Goal: Task Accomplishment & Management: Use online tool/utility

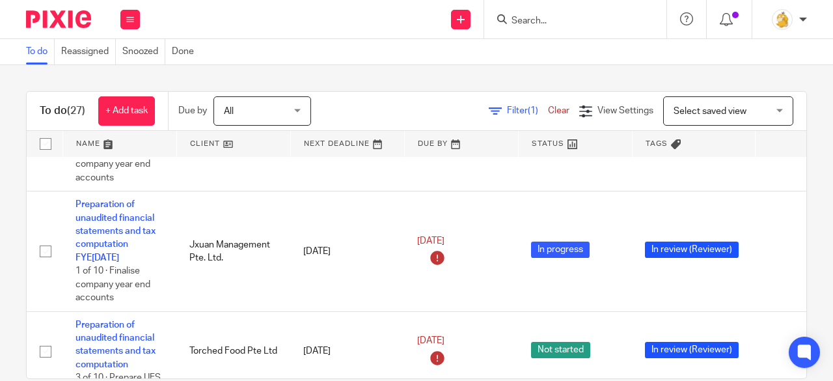
scroll to position [326, 91]
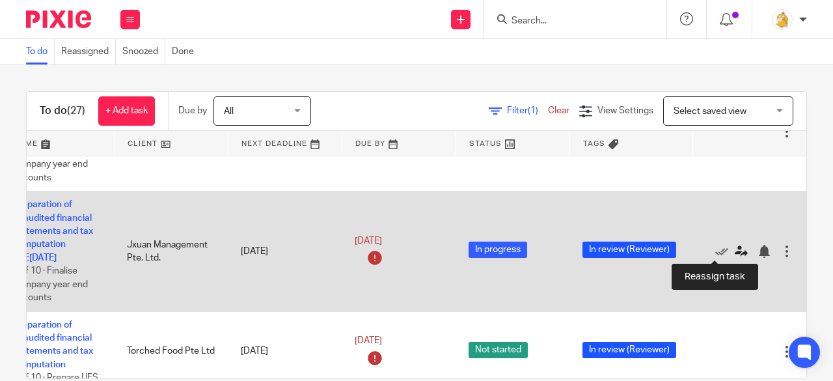
click at [735, 252] on icon at bounding box center [741, 251] width 13 height 13
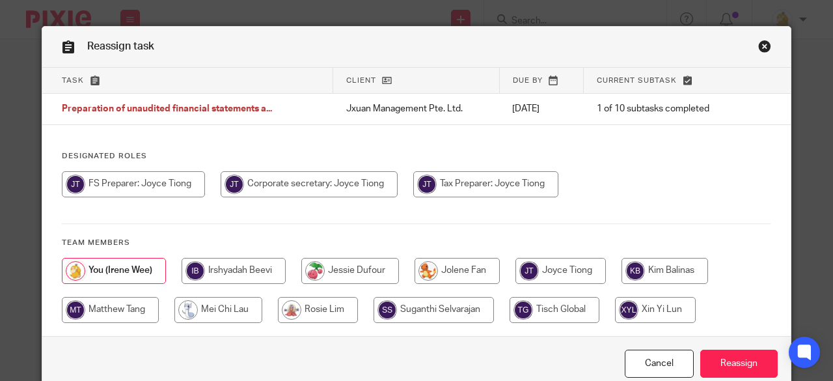
click at [176, 189] on input "radio" at bounding box center [133, 184] width 143 height 26
radio input "true"
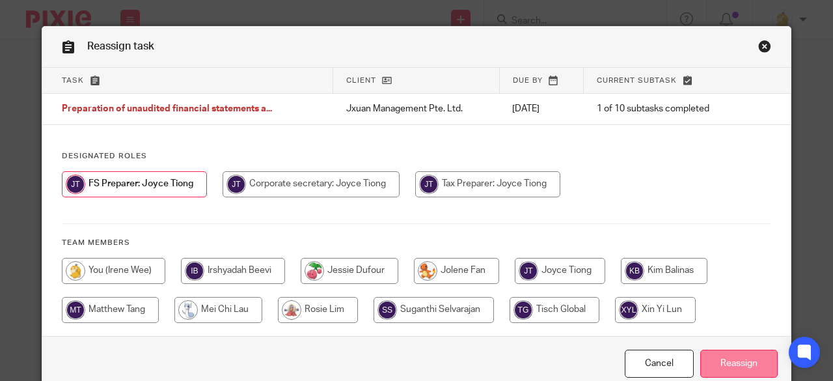
click at [729, 360] on input "Reassign" at bounding box center [739, 364] width 77 height 28
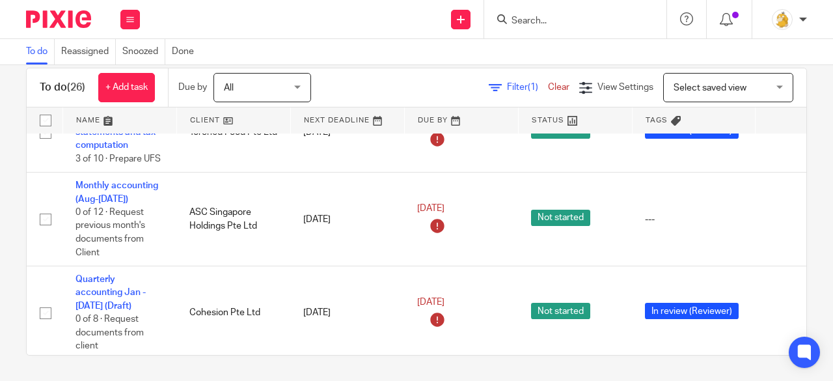
scroll to position [389, 0]
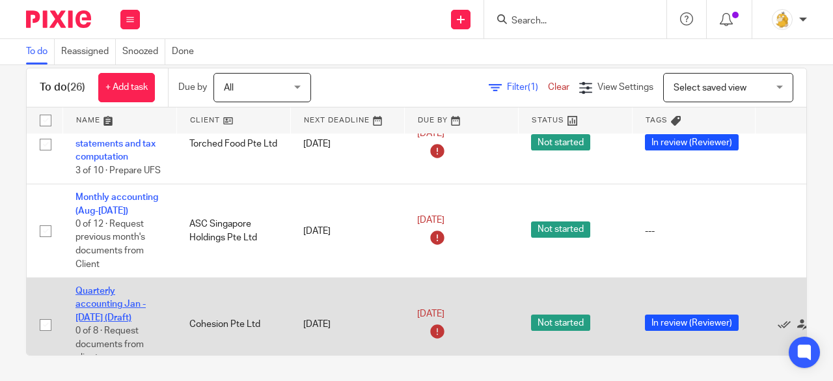
click at [96, 302] on link "Quarterly accounting Jan - Jun'25 (Draft)" at bounding box center [111, 305] width 70 height 36
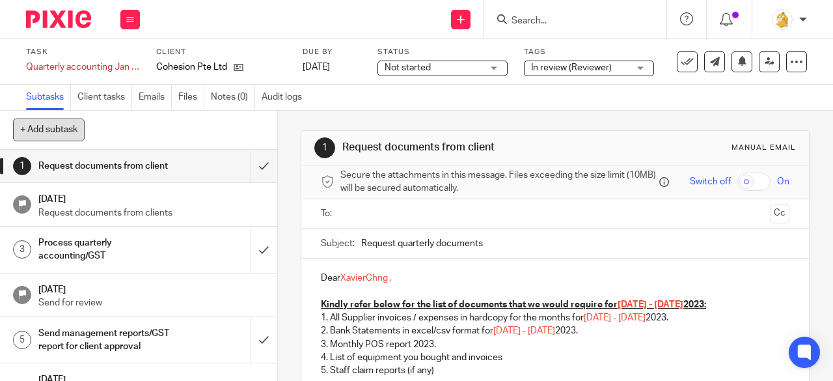
click at [46, 139] on button "+ Add subtask" at bounding box center [49, 130] width 72 height 22
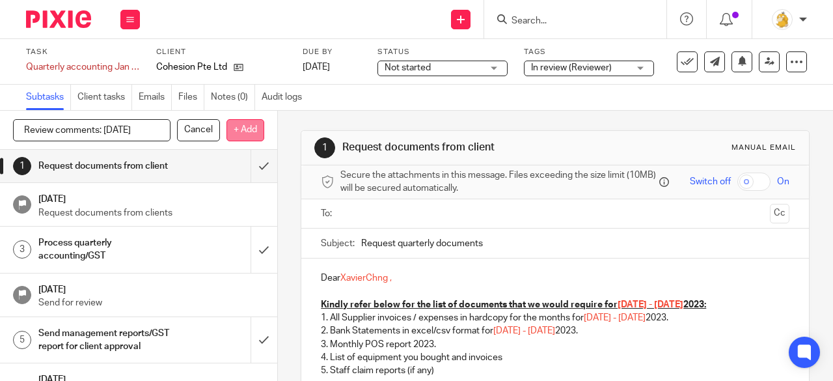
type input "Review comments: 19/9/25"
click at [245, 133] on p "+ Add" at bounding box center [246, 130] width 38 height 22
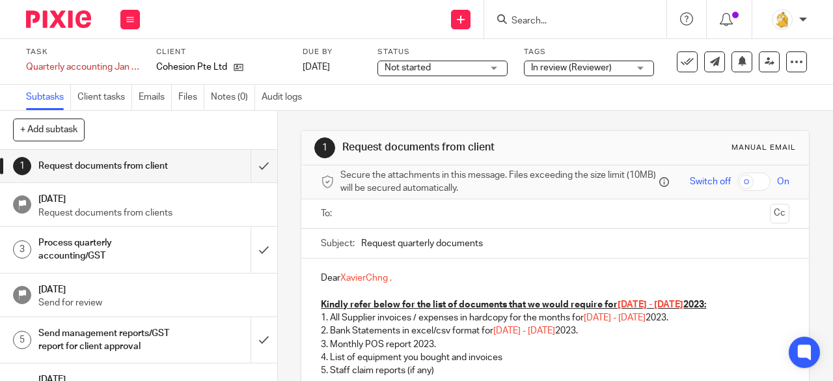
scroll to position [164, 0]
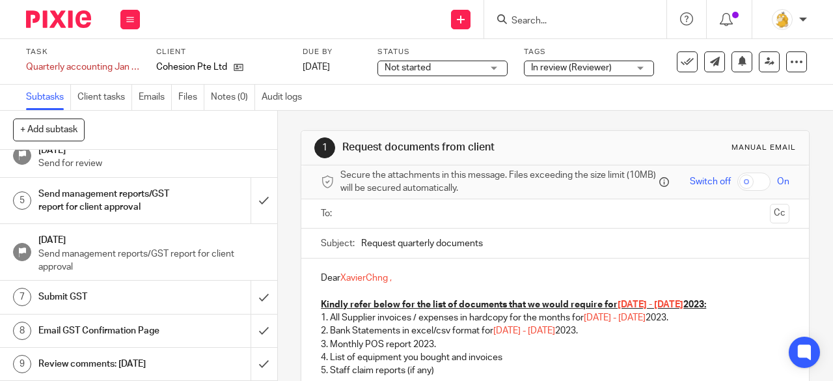
click at [141, 365] on h1 "Review comments: 19/9/25" at bounding box center [104, 364] width 133 height 20
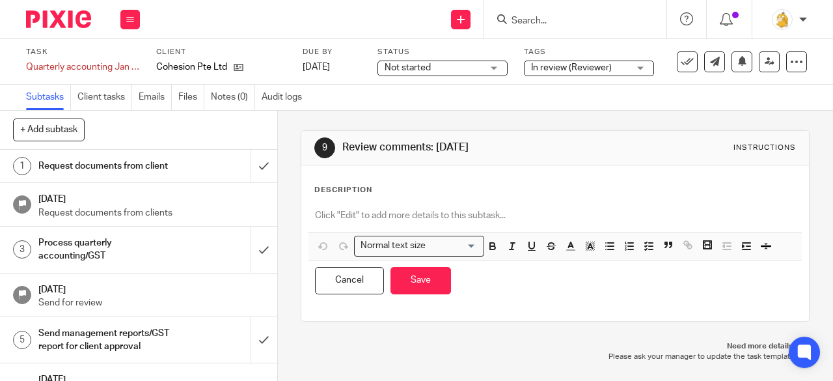
click at [370, 216] on p at bounding box center [555, 215] width 481 height 13
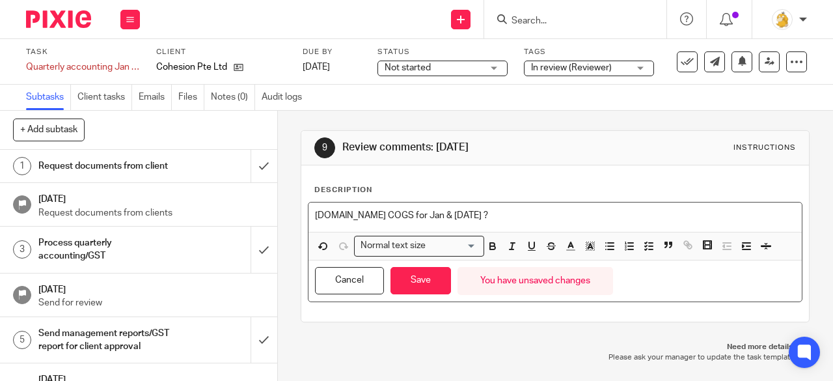
click at [436, 264] on div "Cancel Save You have unsaved changes" at bounding box center [556, 280] width 494 height 41
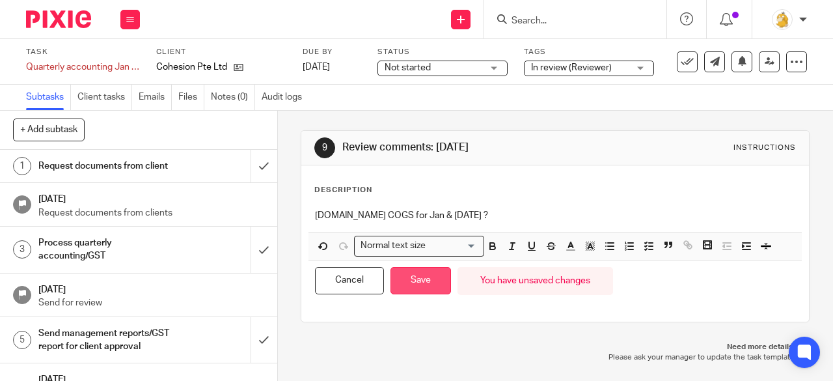
click at [434, 268] on button "Save" at bounding box center [421, 281] width 61 height 28
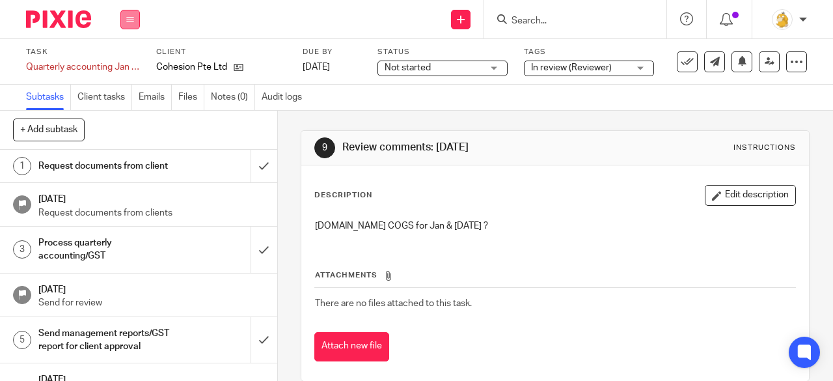
click at [124, 27] on button at bounding box center [130, 20] width 20 height 20
click at [207, 24] on div "Send new email Create task Add client Request signature Get Support Contact Sup…" at bounding box center [493, 19] width 680 height 38
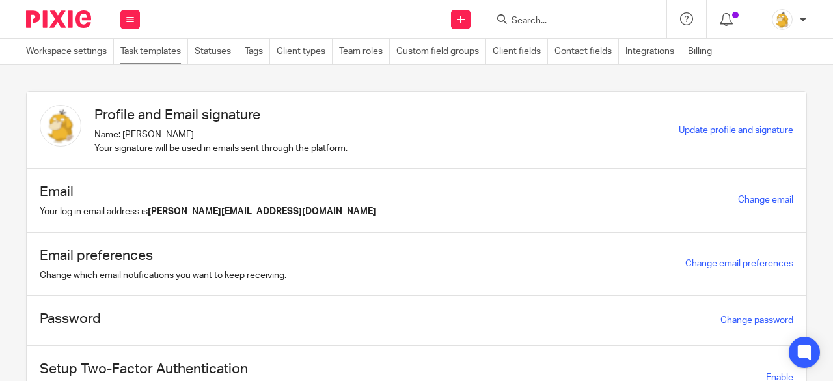
click at [169, 53] on link "Task templates" at bounding box center [154, 51] width 68 height 25
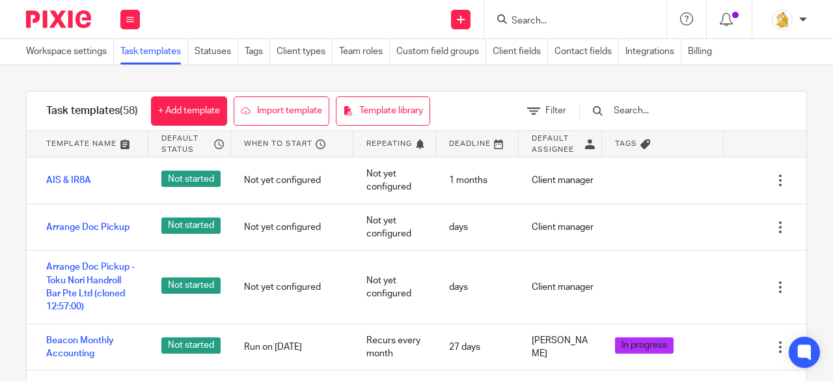
click at [688, 109] on input "text" at bounding box center [689, 111] width 152 height 14
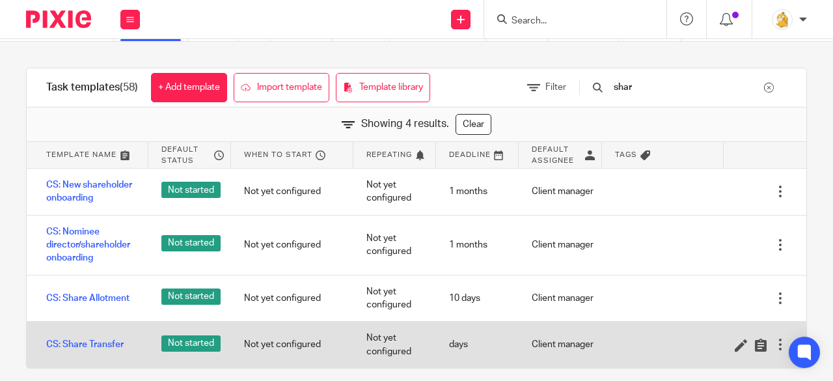
scroll to position [35, 0]
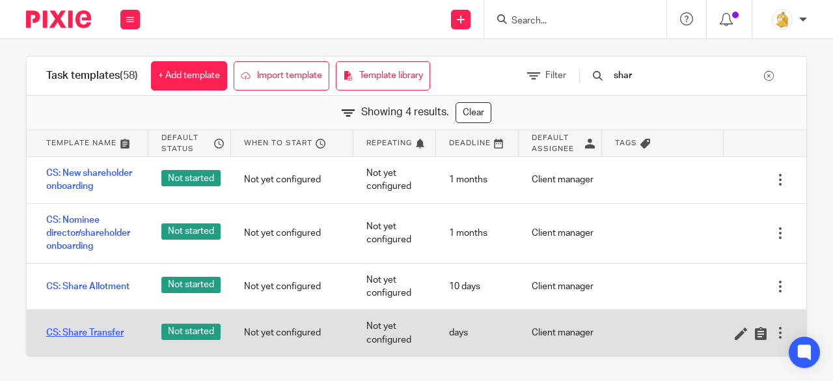
type input "shar"
click at [107, 333] on link "CS: Share Transfer" at bounding box center [84, 332] width 77 height 13
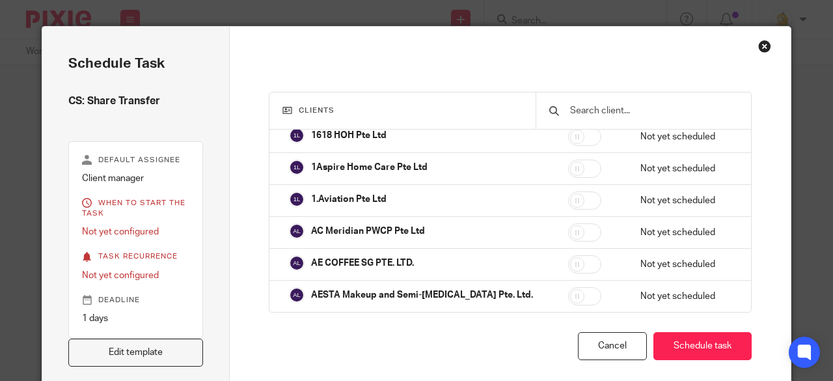
scroll to position [195, 0]
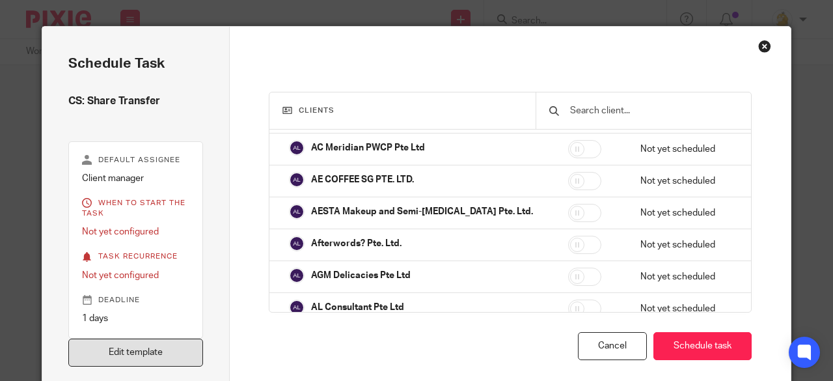
click at [180, 356] on link "Edit template" at bounding box center [135, 353] width 135 height 28
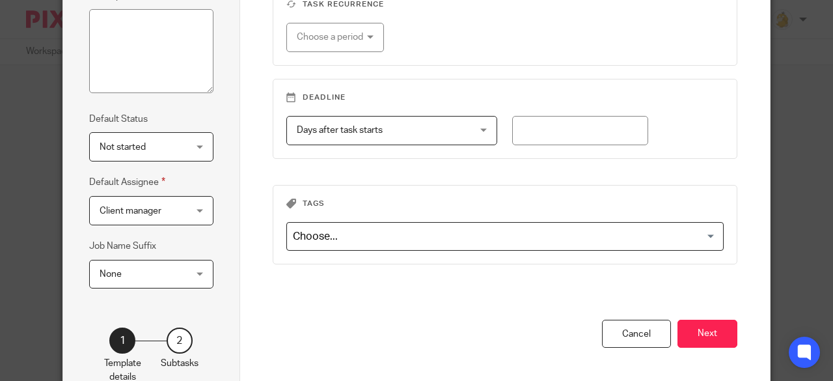
scroll to position [253, 0]
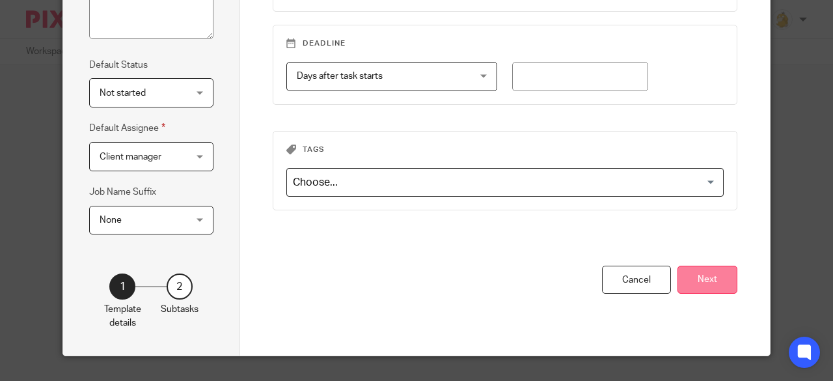
click at [688, 274] on button "Next" at bounding box center [708, 280] width 60 height 28
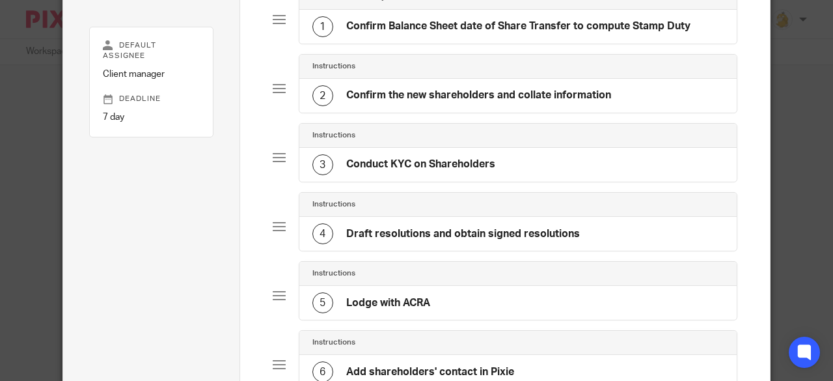
scroll to position [43, 0]
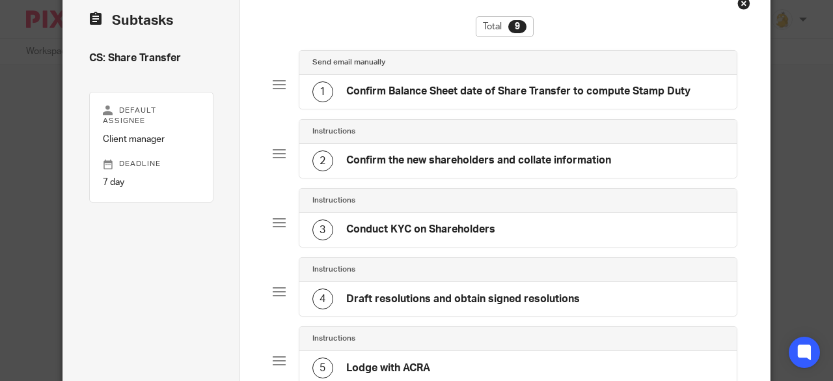
click at [535, 96] on h4 "Confirm Balance Sheet date of Share Transfer to compute Stamp Duty" at bounding box center [518, 92] width 344 height 14
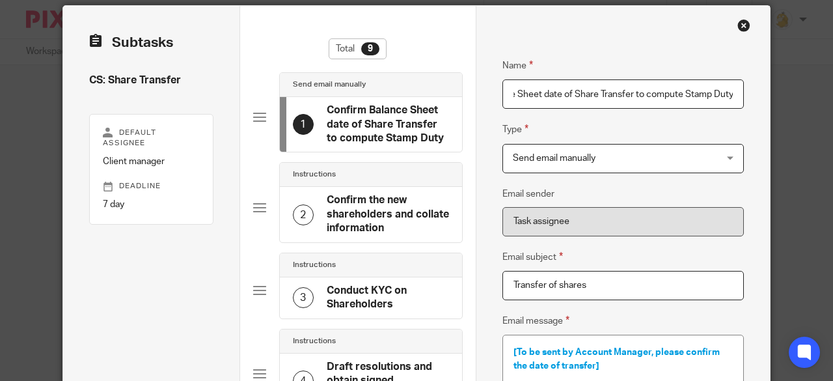
scroll to position [0, 0]
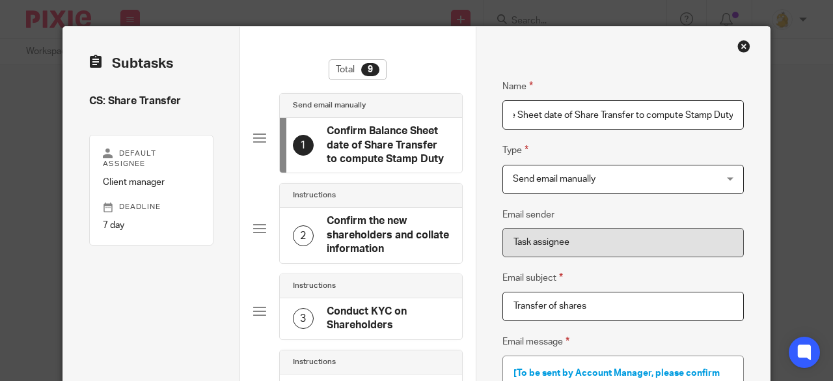
click at [738, 47] on div "Close this dialog window" at bounding box center [744, 46] width 13 height 13
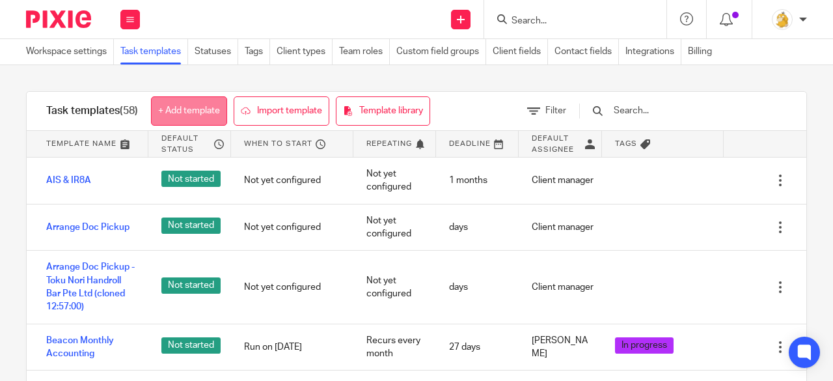
click at [197, 108] on link "+ Add template" at bounding box center [189, 110] width 76 height 29
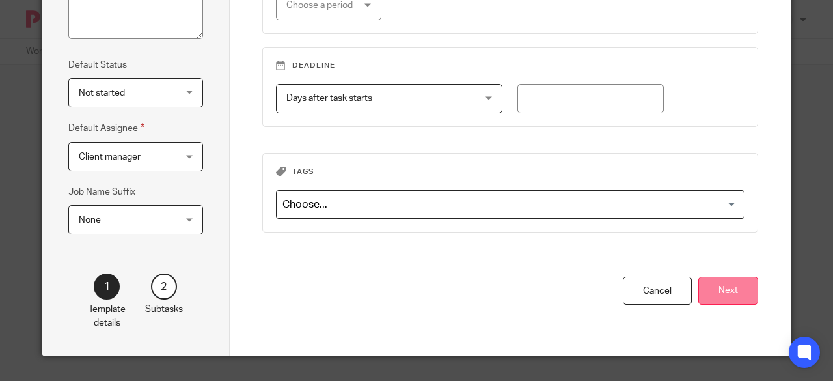
type input "CS: Shelf company"
click at [718, 285] on button "Next" at bounding box center [729, 291] width 60 height 28
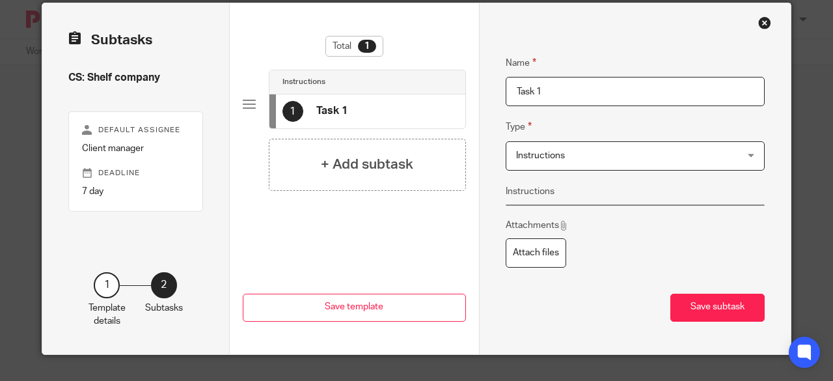
scroll to position [22, 0]
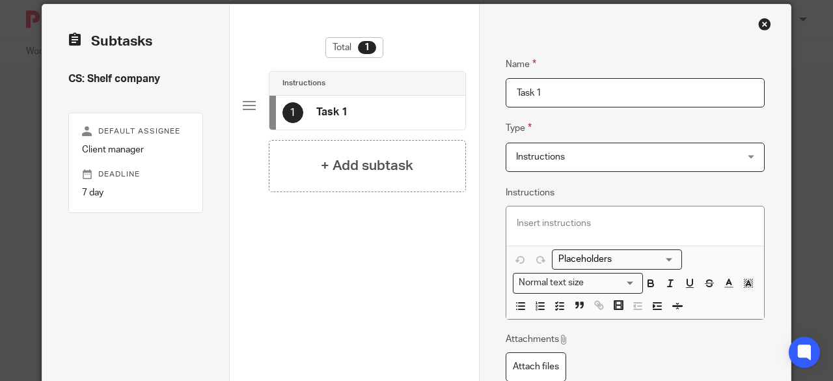
drag, startPoint x: 545, startPoint y: 91, endPoint x: 500, endPoint y: 93, distance: 45.0
click at [506, 93] on input "Task 1" at bounding box center [635, 92] width 259 height 29
type input "Send email to client"
click at [551, 167] on span "Instructions" at bounding box center [615, 156] width 199 height 27
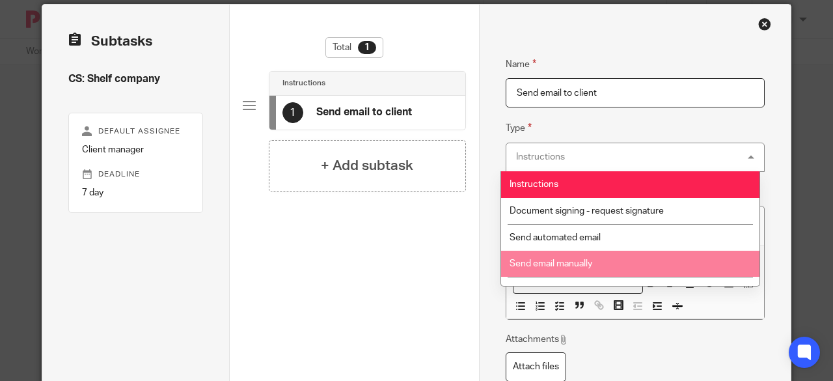
click at [553, 261] on span "Send email manually" at bounding box center [551, 263] width 83 height 9
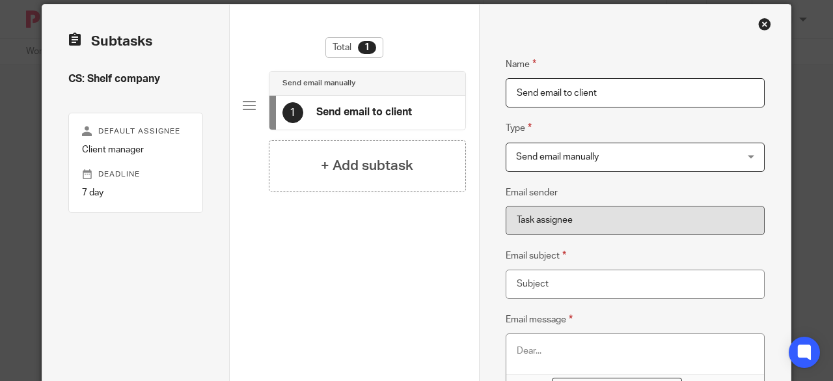
scroll to position [152, 0]
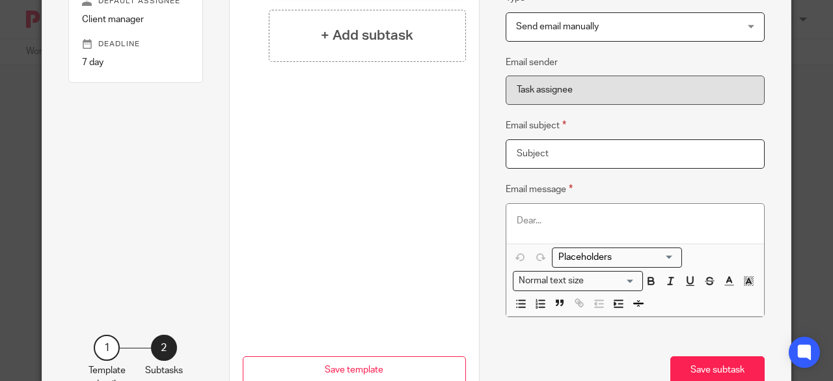
click at [538, 153] on input "Email subject" at bounding box center [635, 153] width 259 height 29
paste input "Welcome onboard!"
type input "Welcome onboard!"
click at [539, 212] on div at bounding box center [636, 223] width 258 height 39
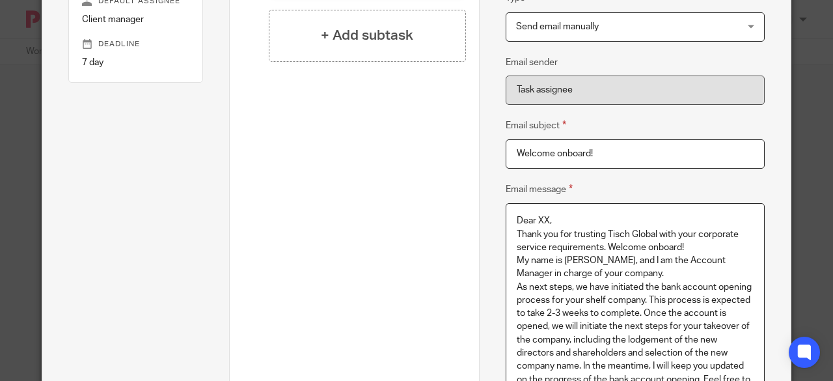
click at [594, 217] on p "Dear XX," at bounding box center [635, 220] width 237 height 13
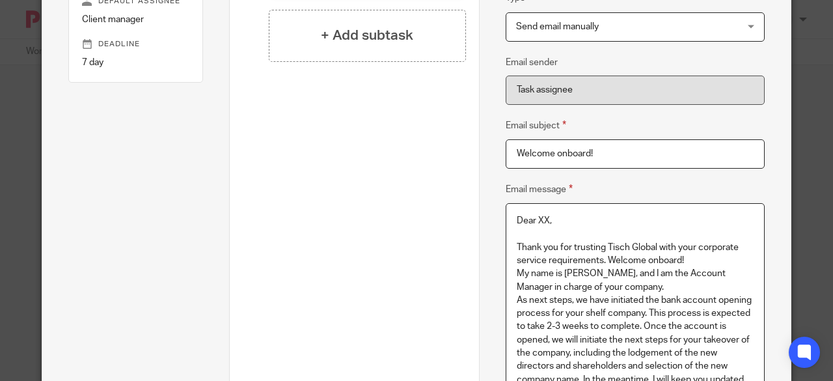
click at [544, 221] on p "Dear XX," at bounding box center [635, 220] width 237 height 13
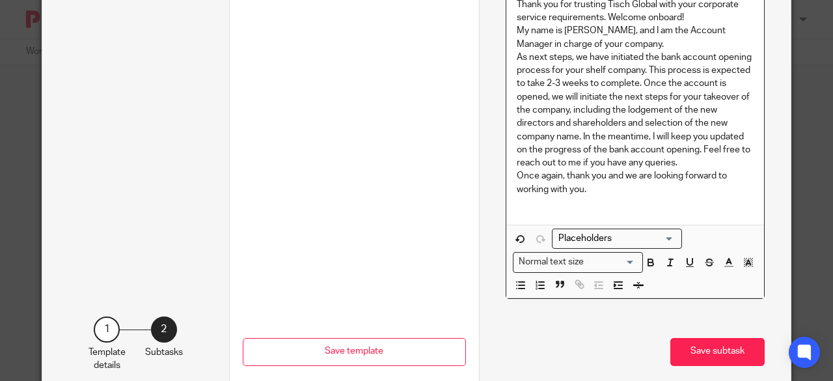
scroll to position [436, 0]
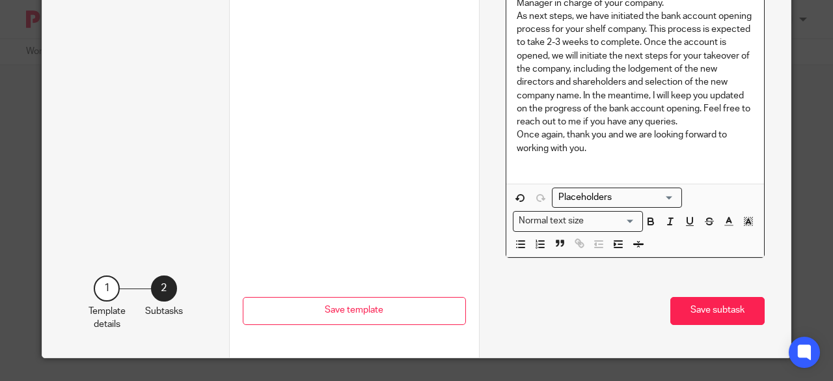
click at [602, 200] on input "Search for option" at bounding box center [614, 198] width 120 height 14
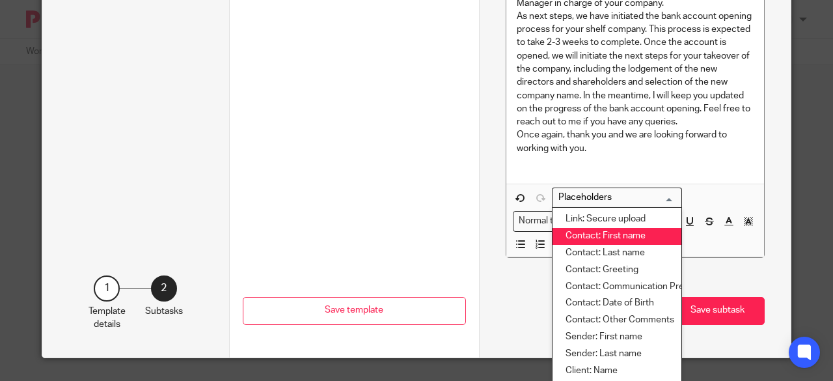
click at [605, 235] on li "Contact: First name" at bounding box center [617, 236] width 129 height 17
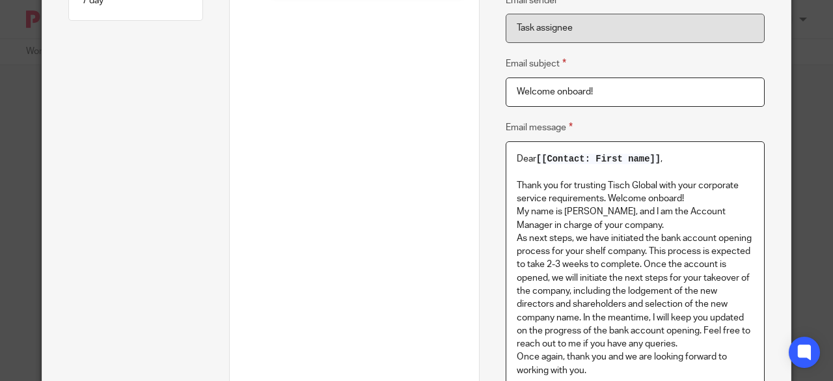
scroll to position [234, 0]
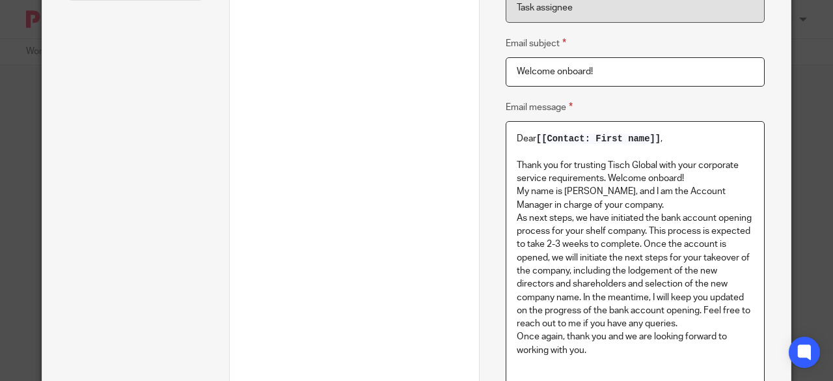
click at [691, 180] on p "Thank you for trusting Tisch Global with your corporate service requirements. W…" at bounding box center [635, 172] width 237 height 27
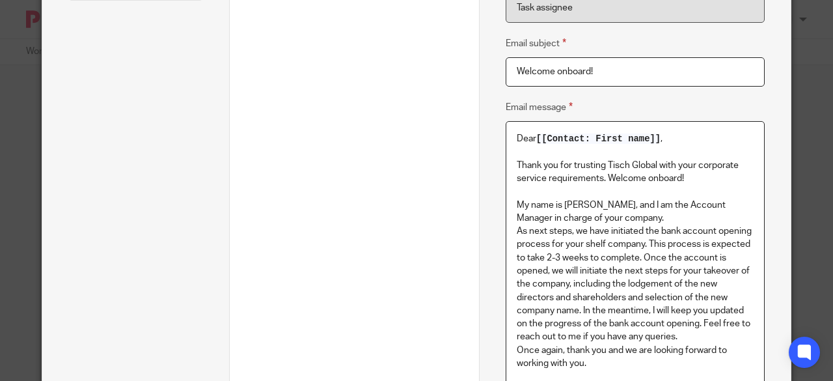
click at [596, 204] on p "My name is Suganthi, and I am the Account Manager in charge of your company." at bounding box center [635, 212] width 237 height 27
click at [603, 211] on p "My name is XXX, and I am the Account Manager in charge of your company." at bounding box center [635, 212] width 237 height 27
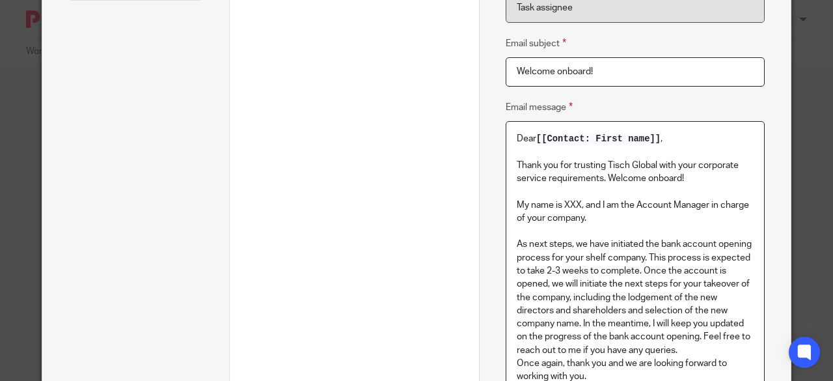
scroll to position [300, 0]
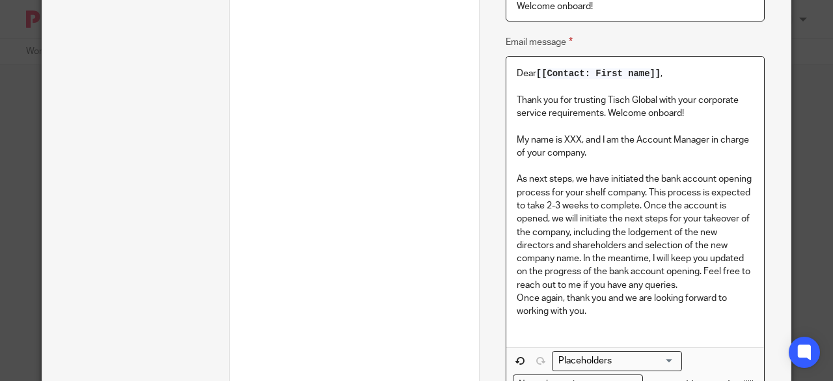
click at [684, 283] on p "As next steps, we have initiated the bank account opening process for your shel…" at bounding box center [635, 232] width 237 height 119
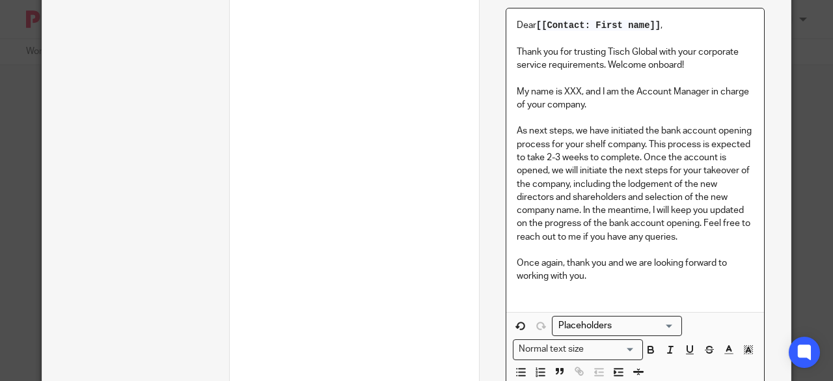
scroll to position [365, 0]
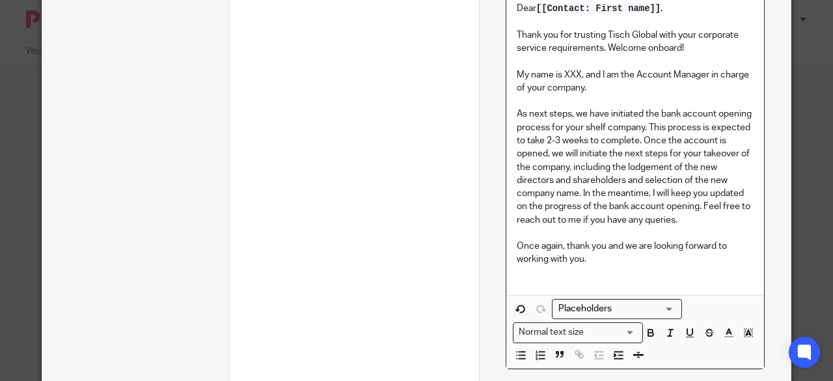
click at [599, 266] on p at bounding box center [635, 272] width 237 height 13
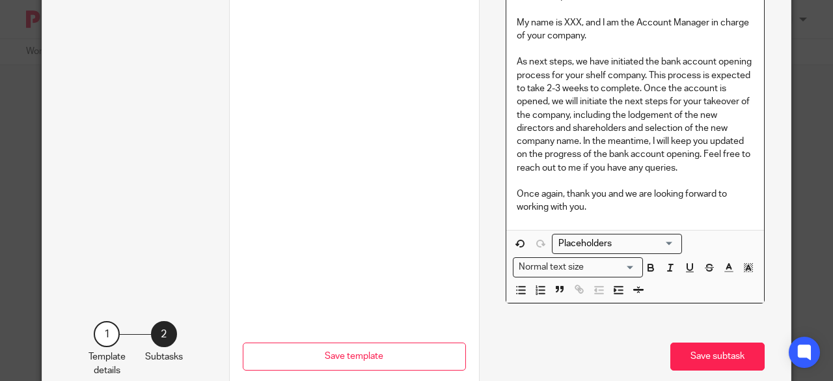
scroll to position [462, 0]
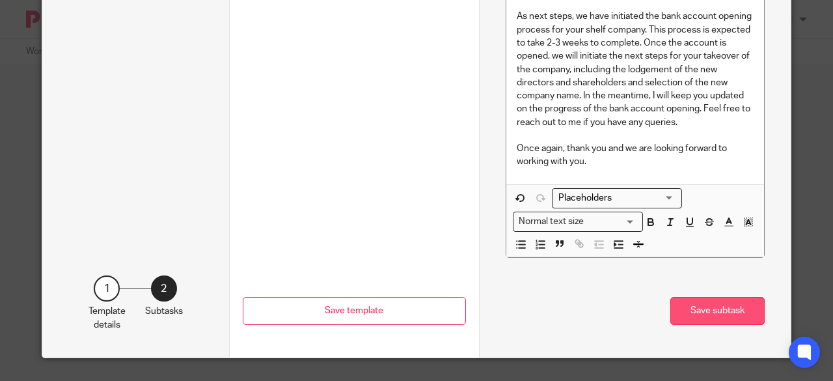
click at [716, 306] on button "Save subtask" at bounding box center [718, 311] width 94 height 28
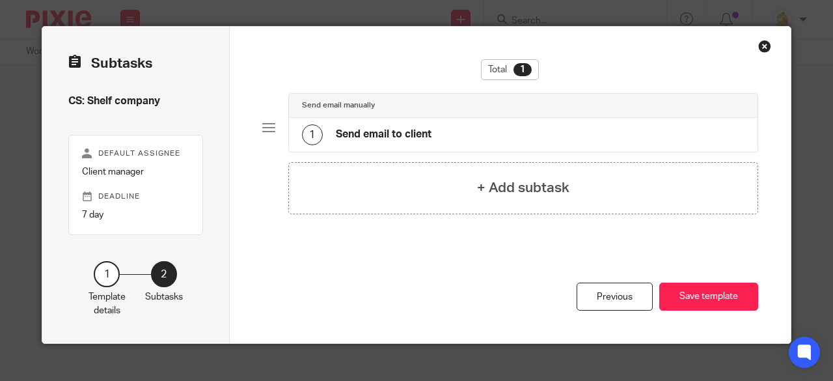
click at [443, 136] on div "1 Send email to client" at bounding box center [523, 135] width 469 height 34
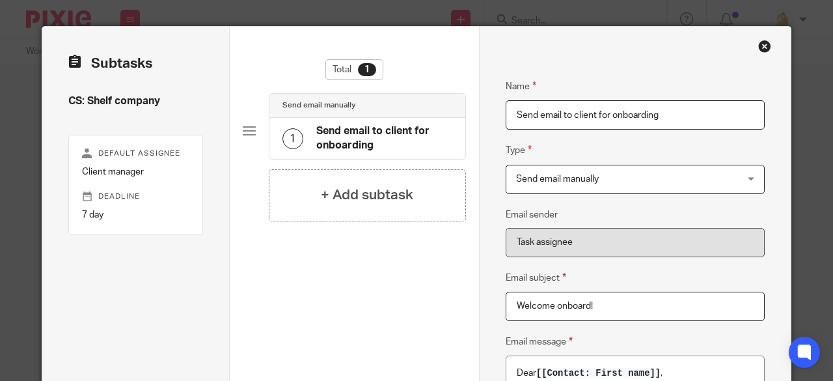
click at [608, 117] on input "Send email to client for onboarding" at bounding box center [635, 114] width 259 height 29
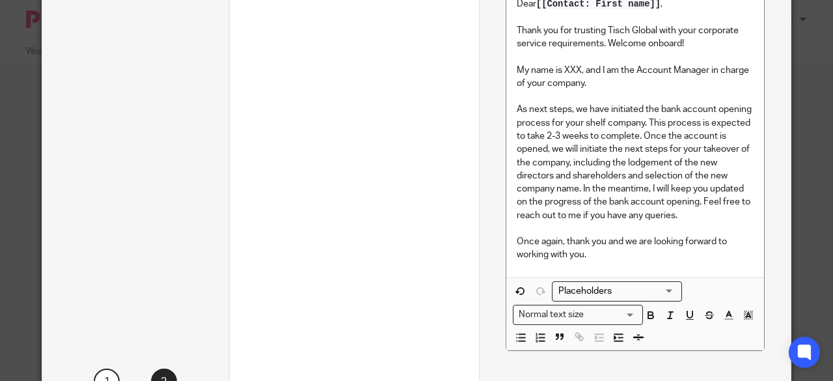
scroll to position [332, 0]
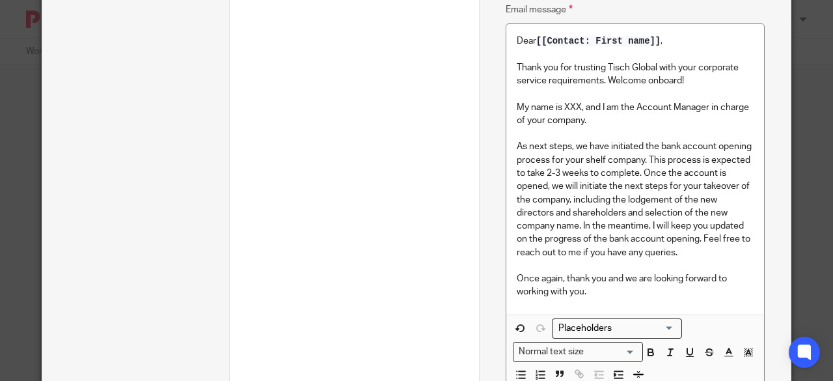
type input "Send email to client for onboarding"
click at [649, 200] on p "As next steps, we have initiated the bank account opening process for your shel…" at bounding box center [635, 199] width 237 height 119
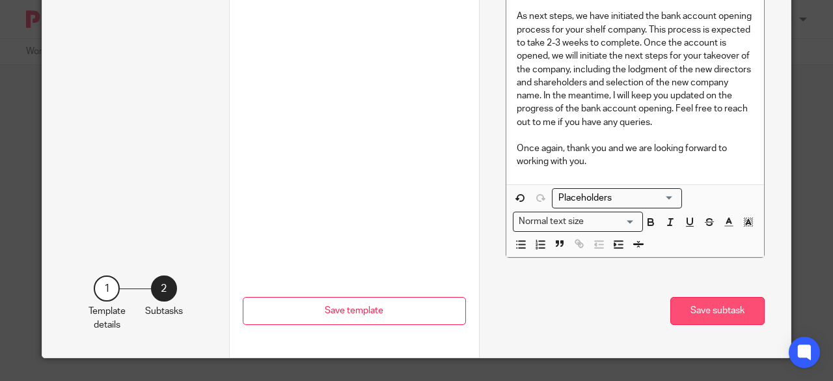
click at [696, 303] on button "Save subtask" at bounding box center [718, 311] width 94 height 28
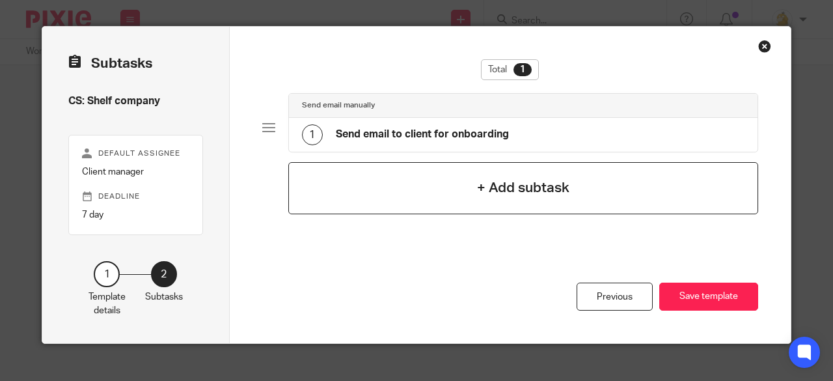
click at [519, 192] on h4 "+ Add subtask" at bounding box center [523, 188] width 92 height 20
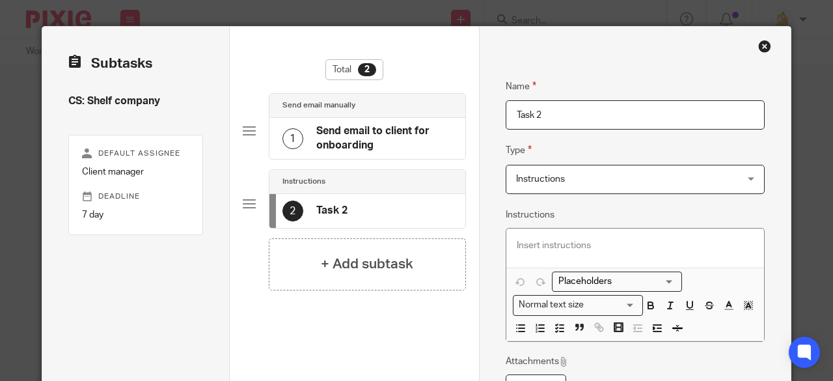
drag, startPoint x: 561, startPoint y: 118, endPoint x: 441, endPoint y: 113, distance: 119.3
click at [441, 113] on div "Subtasks CS: Shelf company Default assignee Client manager Deadline 7 day 1 Tem…" at bounding box center [416, 259] width 749 height 464
paste input "Obtain the client's preferred company name"
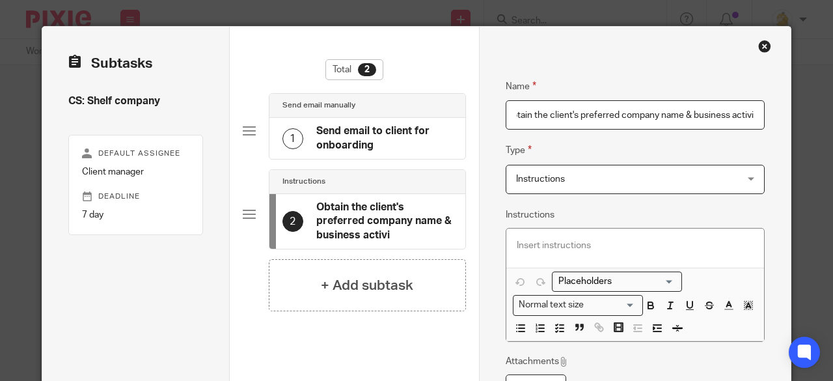
scroll to position [0, 20]
type input "Obtain the client's preferred company name & business activity"
click at [559, 250] on p at bounding box center [635, 245] width 237 height 13
click at [545, 240] on p at bounding box center [635, 245] width 237 height 13
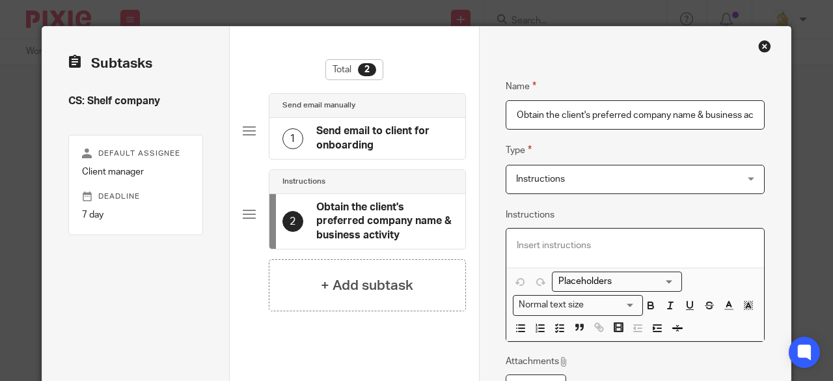
paste div
click at [517, 244] on p "we will need to change the company name" at bounding box center [635, 245] width 237 height 13
click at [688, 244] on p "We will need to change the company name" at bounding box center [635, 245] width 237 height 13
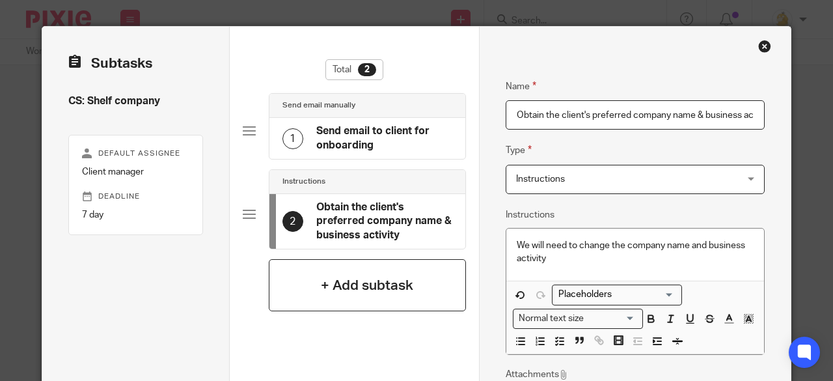
click at [371, 285] on h4 "+ Add subtask" at bounding box center [367, 285] width 92 height 20
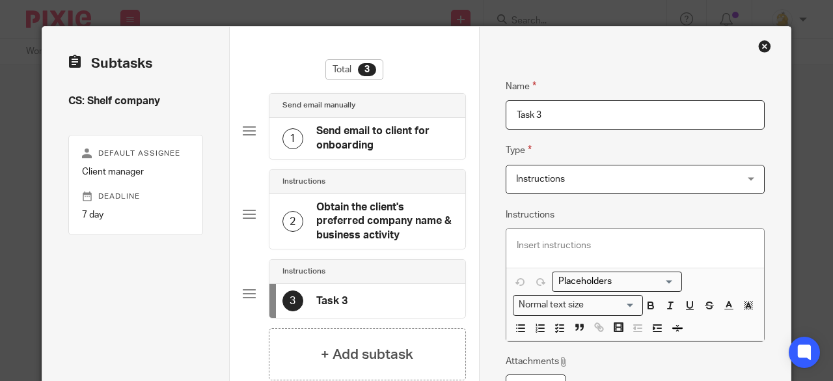
click at [378, 295] on div "3 Task 3" at bounding box center [368, 301] width 196 height 34
drag, startPoint x: 535, startPoint y: 113, endPoint x: 425, endPoint y: 107, distance: 110.2
click at [425, 107] on div "Subtasks CS: Shelf company Default assignee Client manager Deadline 7 day 1 Tem…" at bounding box center [416, 259] width 749 height 464
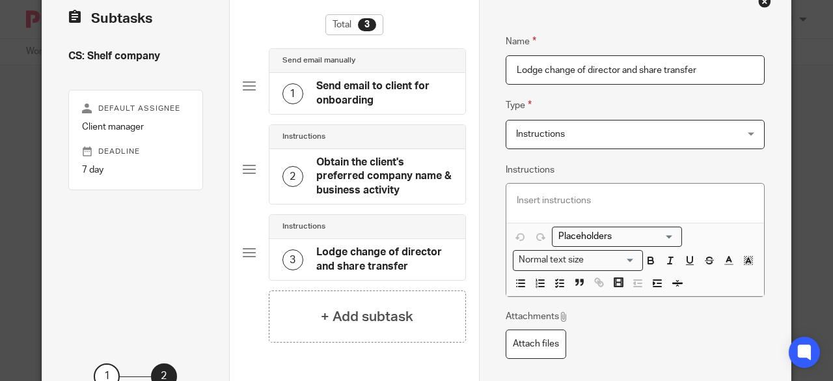
scroll to position [65, 0]
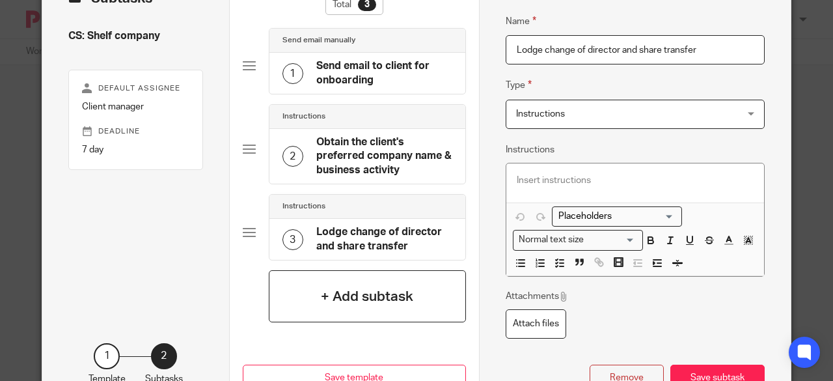
type input "Lodge change of director and share transfer"
click at [385, 299] on h4 "+ Add subtask" at bounding box center [367, 297] width 92 height 20
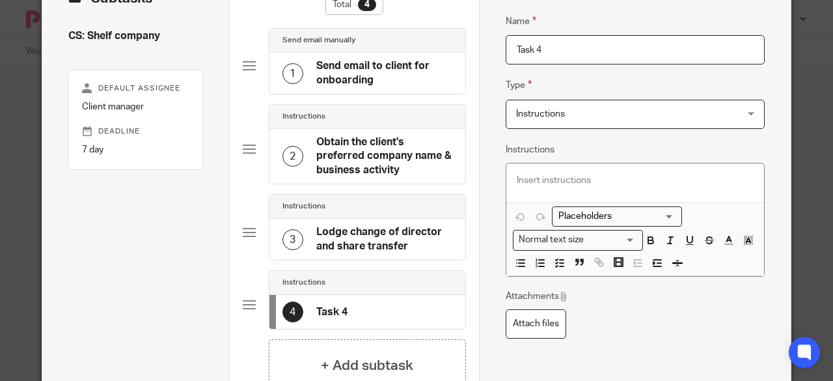
click at [359, 242] on h4 "Lodge change of director and share transfer" at bounding box center [384, 239] width 136 height 28
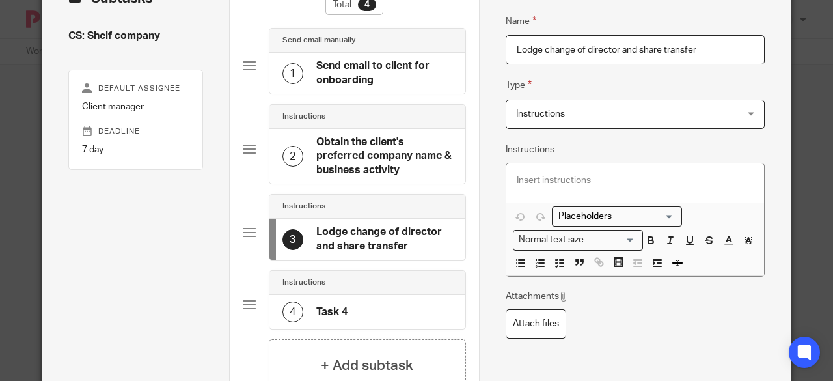
drag, startPoint x: 366, startPoint y: 240, endPoint x: 352, endPoint y: 176, distance: 65.9
click at [359, 162] on div "Send email manually 1 Send email to client for onboarding Instructions 2 Obtain…" at bounding box center [354, 183] width 223 height 311
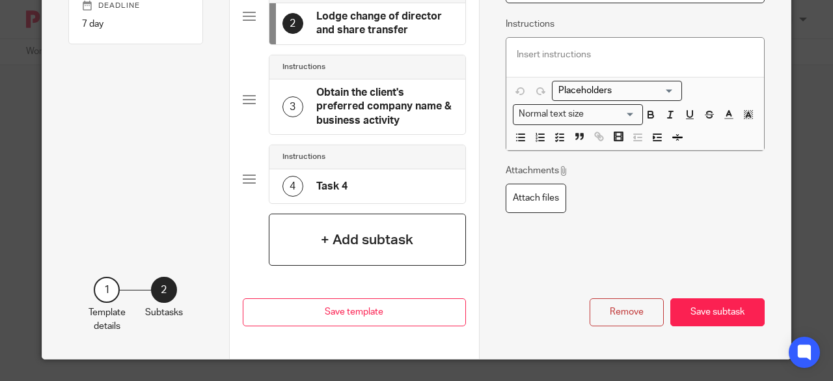
scroll to position [191, 0]
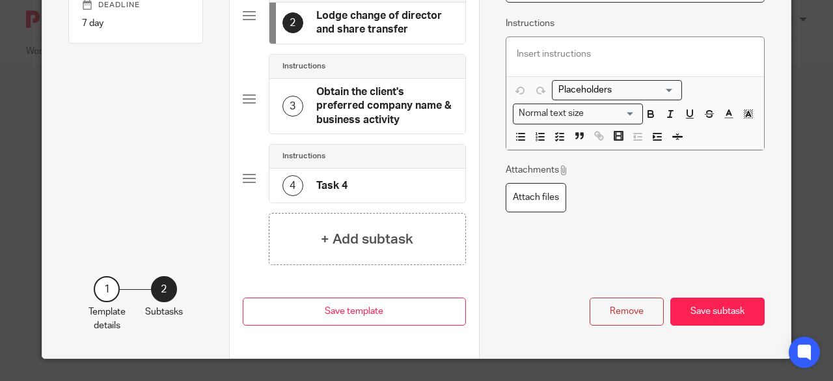
click at [346, 185] on div "4 Task 4" at bounding box center [368, 186] width 196 height 34
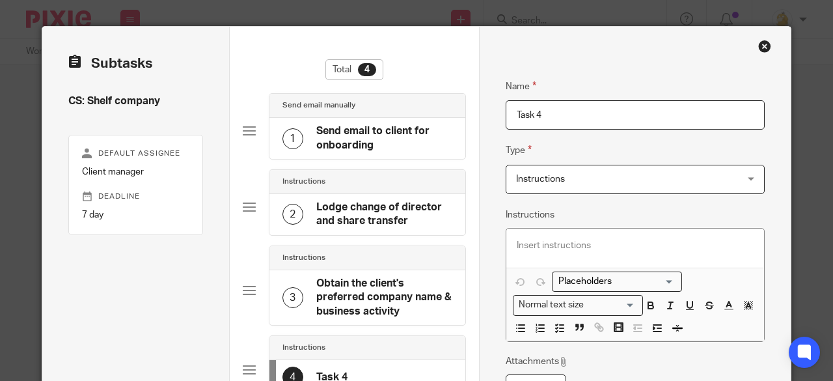
drag, startPoint x: 542, startPoint y: 111, endPoint x: 491, endPoint y: 107, distance: 50.9
click at [491, 107] on div "Name Send email to client for onboarding Type Send email manually Send email ma…" at bounding box center [635, 288] width 312 height 523
paste input "Obtain all directors' and shareholders' information for lodgement"
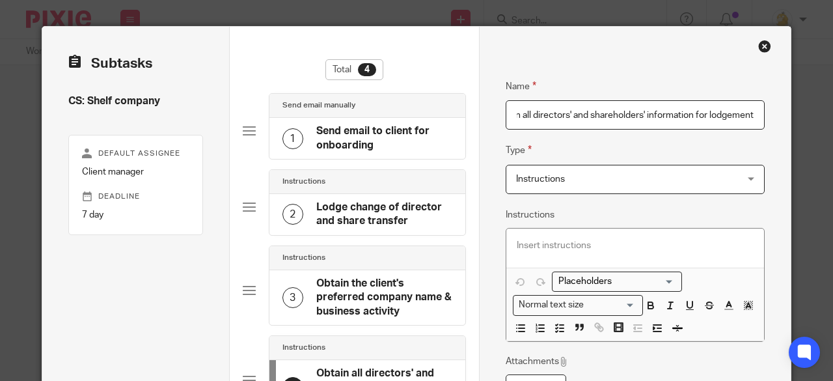
click at [727, 118] on input "Obtain all directors' and shareholders' information for lodgement" at bounding box center [635, 114] width 259 height 29
type input "Obtain all directors' and shareholders' information for lodgment"
click at [543, 243] on p at bounding box center [635, 245] width 237 height 13
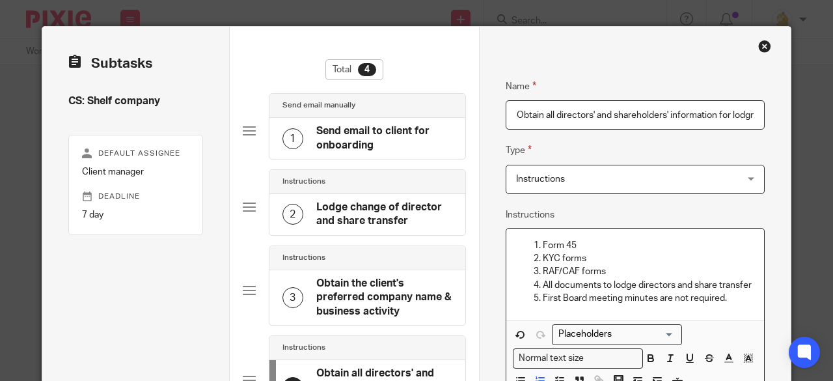
scroll to position [213, 0]
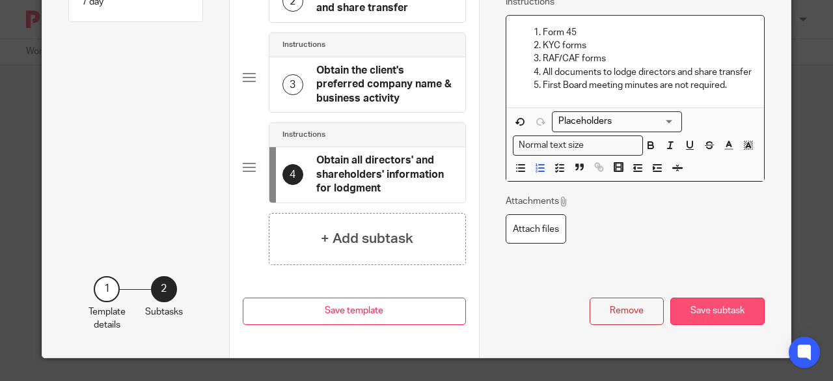
click at [702, 303] on button "Save subtask" at bounding box center [718, 312] width 94 height 28
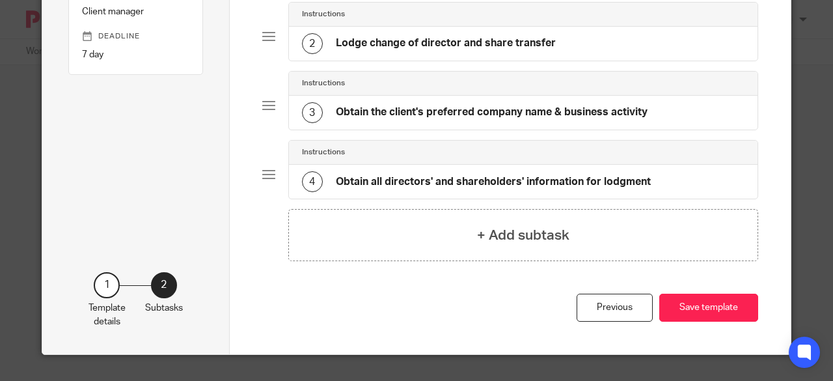
scroll to position [156, 0]
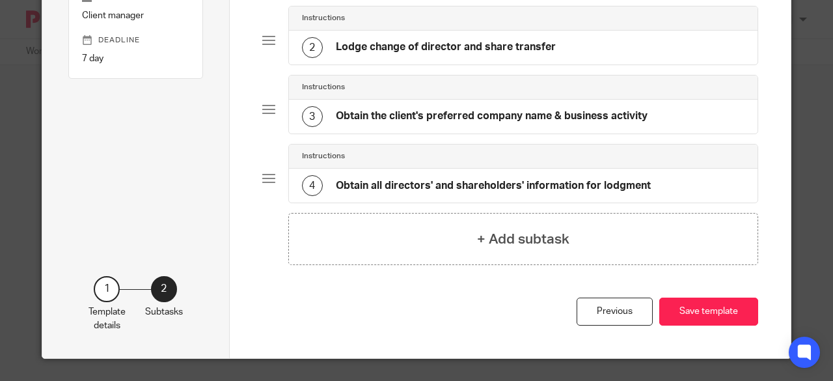
click at [546, 184] on h4 "Obtain all directors' and shareholders' information for lodgment" at bounding box center [493, 186] width 315 height 14
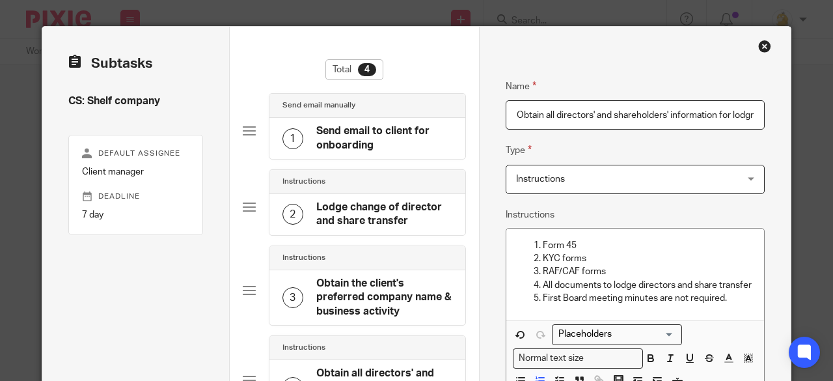
scroll to position [130, 0]
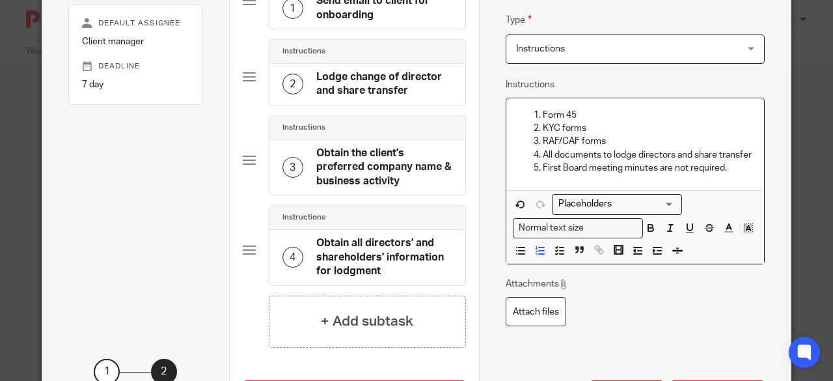
click at [725, 171] on p "First Board meeting minutes are not required." at bounding box center [648, 167] width 211 height 13
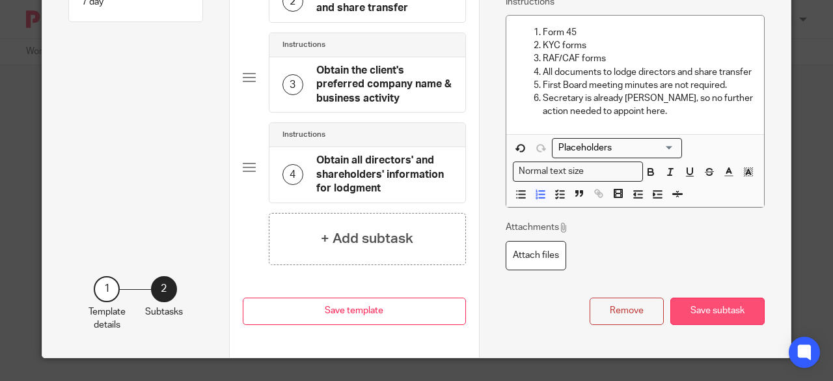
click at [692, 304] on button "Save subtask" at bounding box center [718, 312] width 94 height 28
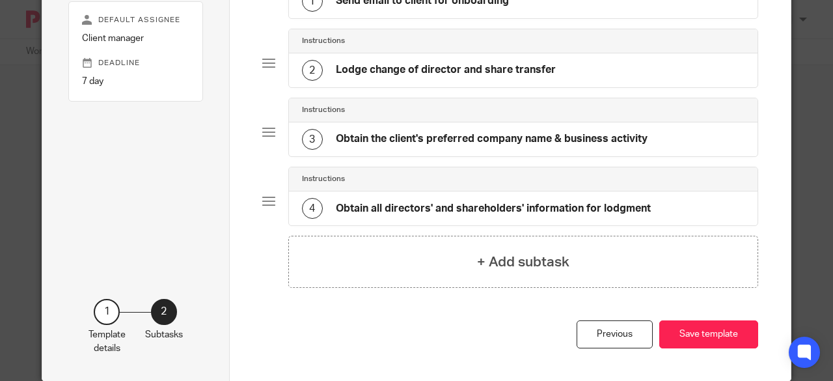
scroll to position [156, 0]
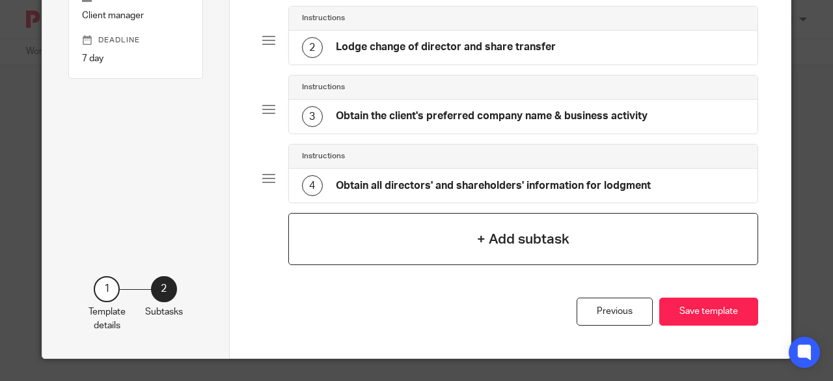
click at [505, 246] on div "+ Add subtask" at bounding box center [523, 239] width 471 height 52
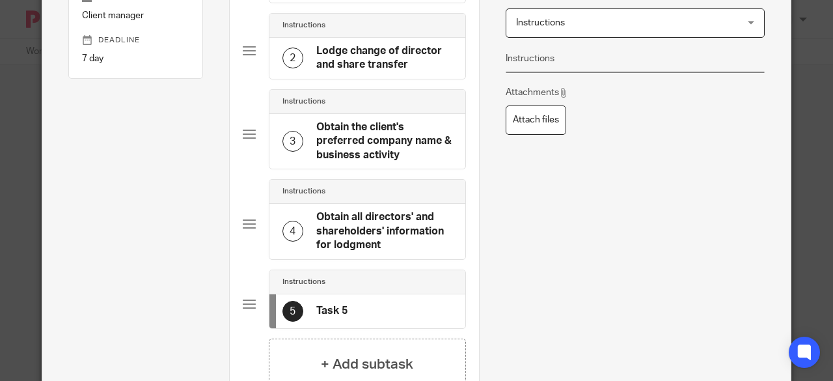
scroll to position [0, 0]
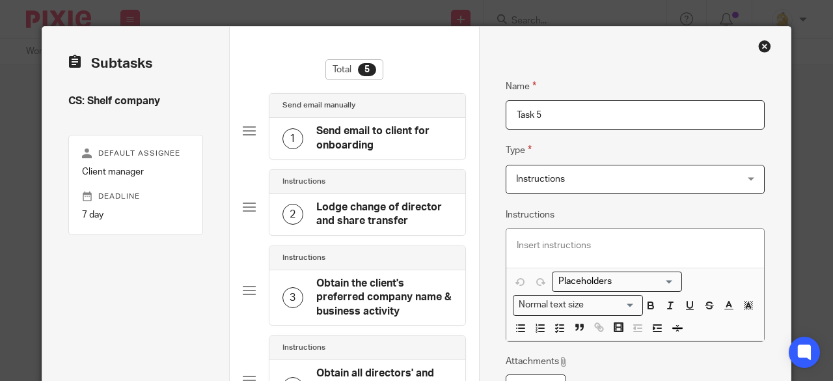
drag, startPoint x: 540, startPoint y: 114, endPoint x: 478, endPoint y: 109, distance: 62.7
click at [479, 109] on div "Name Send email to client for onboarding Type Send email manually Send email ma…" at bounding box center [635, 333] width 312 height 613
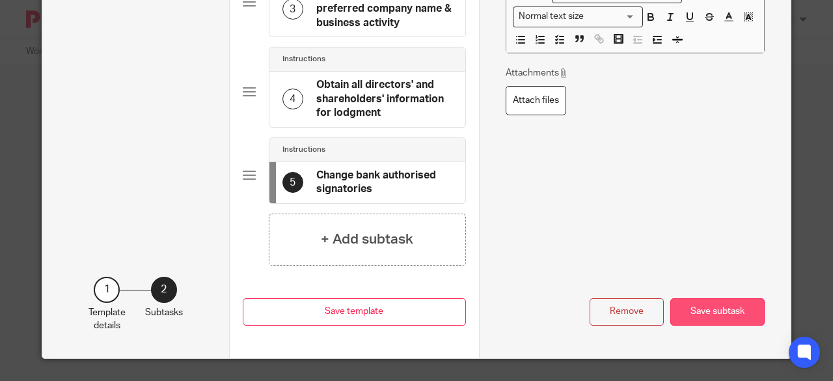
type input "Change bank authorised signatories"
click at [692, 307] on button "Save subtask" at bounding box center [718, 312] width 94 height 28
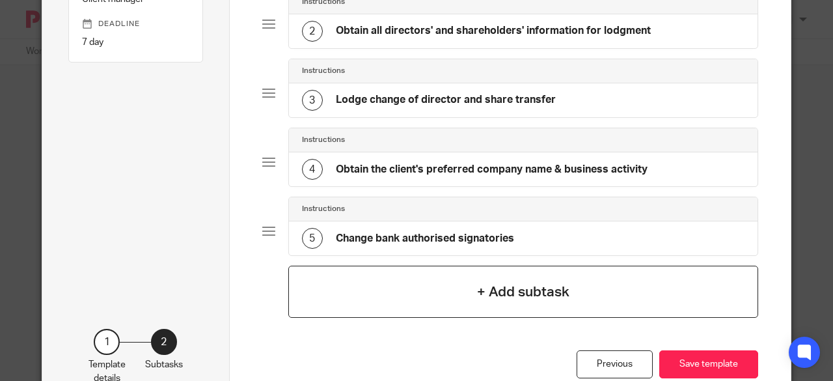
scroll to position [225, 0]
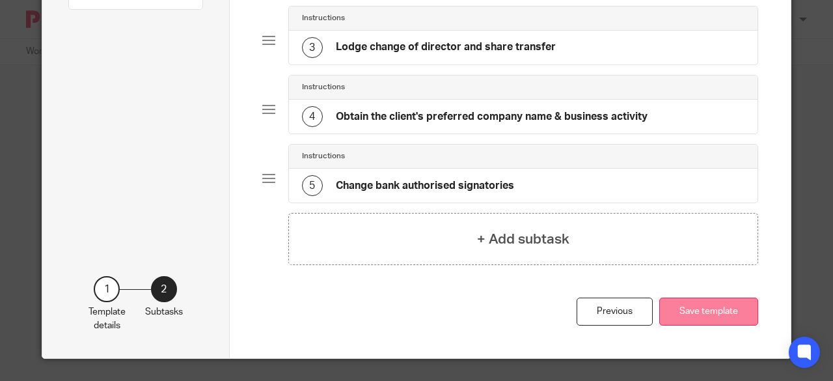
click at [681, 305] on button "Save template" at bounding box center [709, 312] width 99 height 28
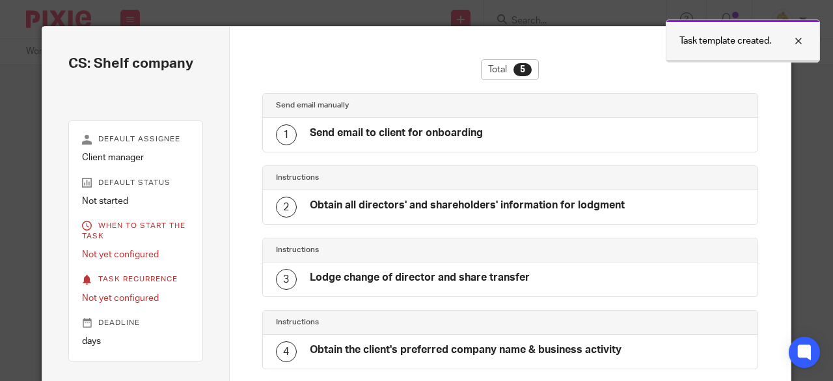
click at [799, 38] on div at bounding box center [789, 41] width 35 height 16
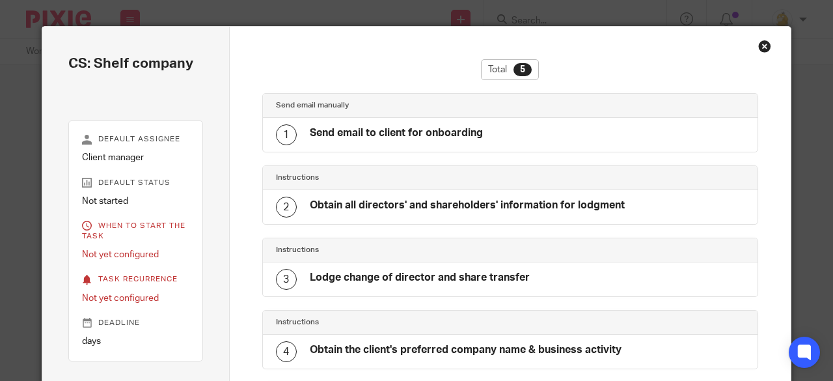
click at [759, 47] on div "Close this dialog window" at bounding box center [765, 46] width 13 height 13
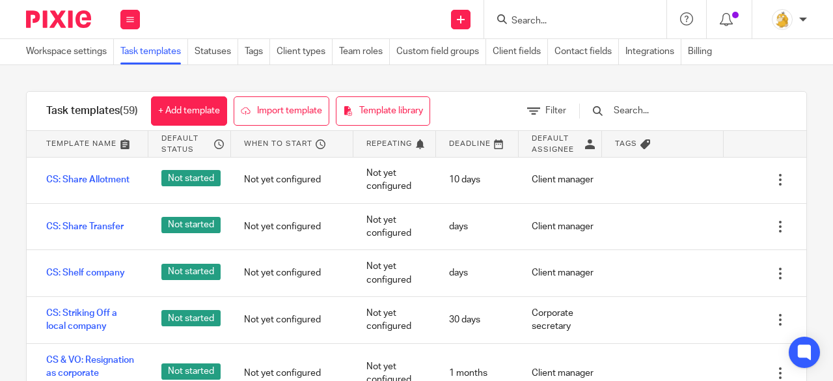
scroll to position [1302, 0]
